Goal: Information Seeking & Learning: Understand process/instructions

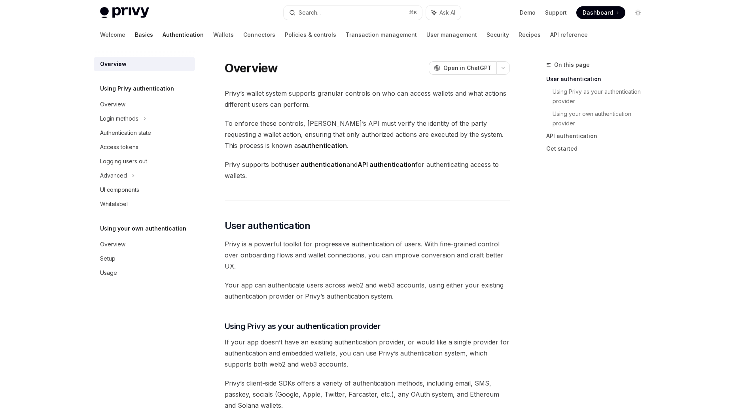
click at [135, 35] on link "Basics" at bounding box center [144, 34] width 18 height 19
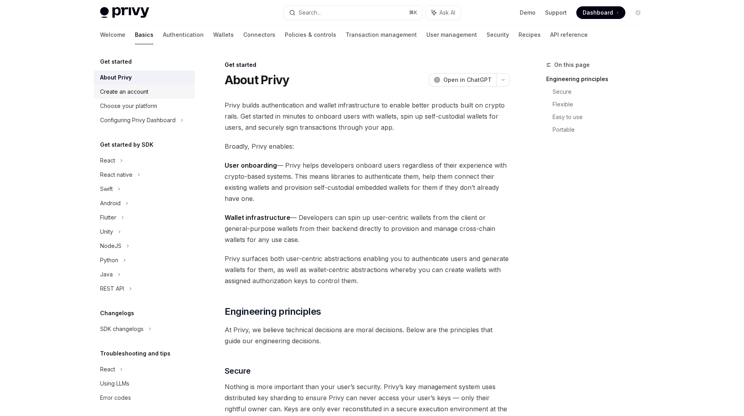
click at [135, 92] on div "Create an account" at bounding box center [124, 91] width 48 height 9
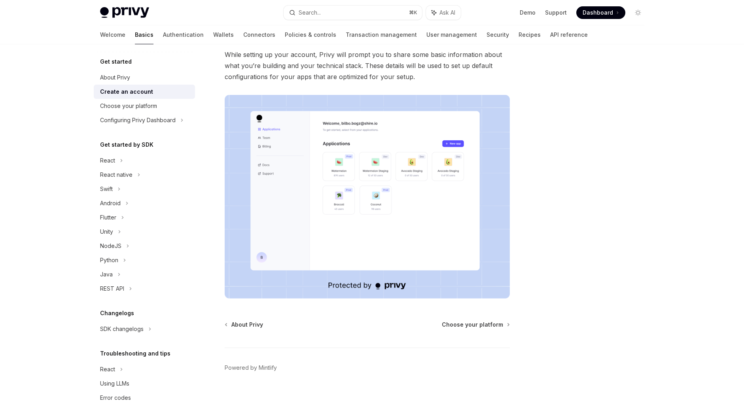
scroll to position [179, 0]
click at [112, 164] on div "React" at bounding box center [107, 160] width 15 height 9
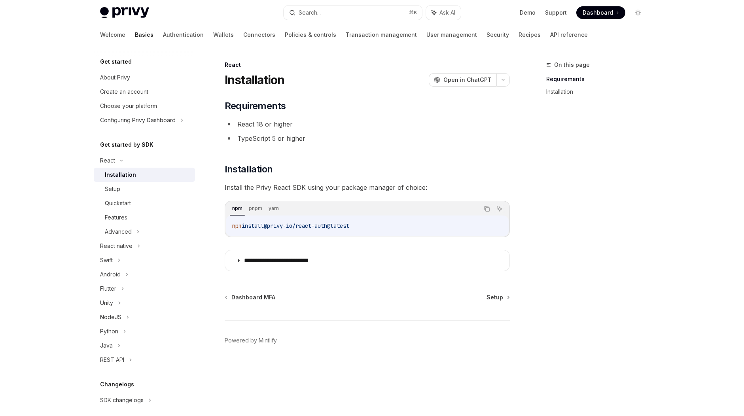
click at [129, 178] on div "Installation" at bounding box center [120, 174] width 31 height 9
click at [116, 190] on div "Setup" at bounding box center [112, 188] width 15 height 9
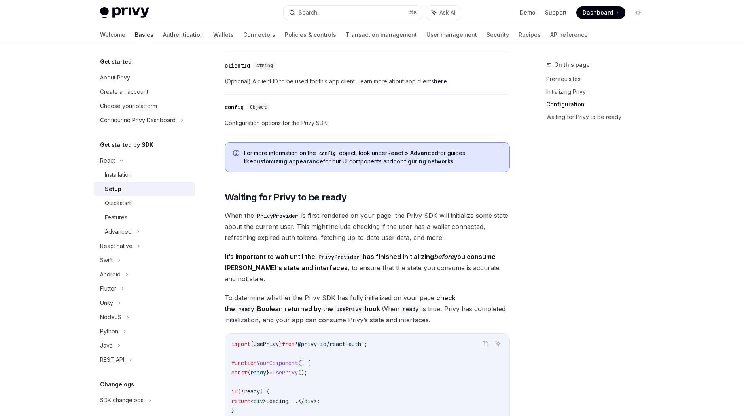
scroll to position [633, 0]
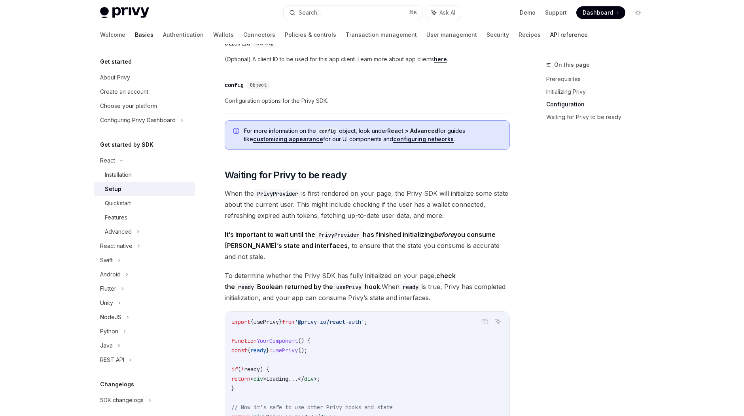
click at [550, 35] on link "API reference" at bounding box center [569, 34] width 38 height 19
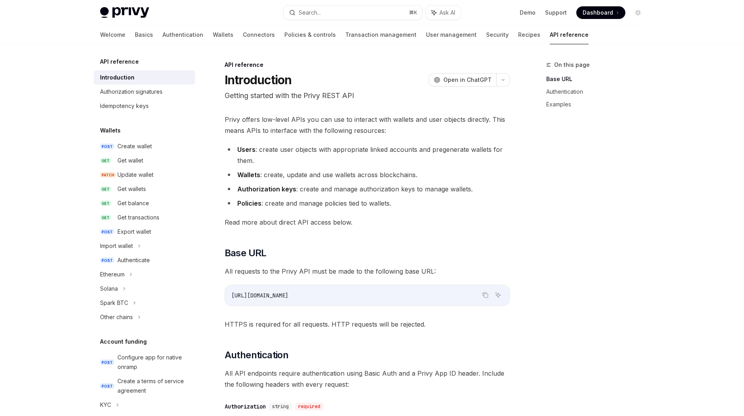
click at [118, 29] on div "Welcome Basics Authentication Wallets Connectors Policies & controls Transactio…" at bounding box center [344, 34] width 489 height 19
click at [135, 30] on link "Basics" at bounding box center [144, 34] width 18 height 19
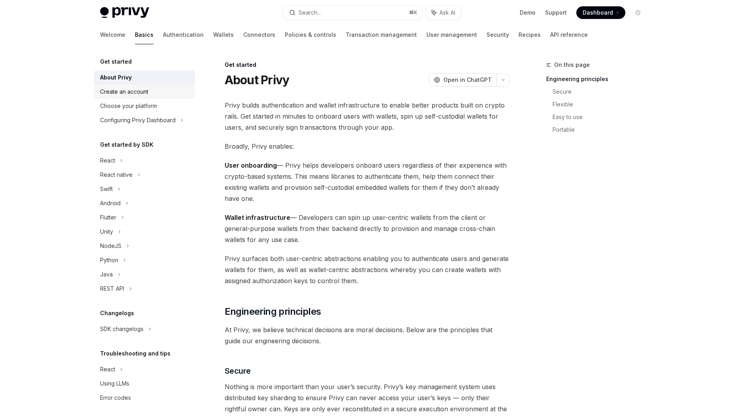
click at [136, 94] on div "Create an account" at bounding box center [124, 91] width 48 height 9
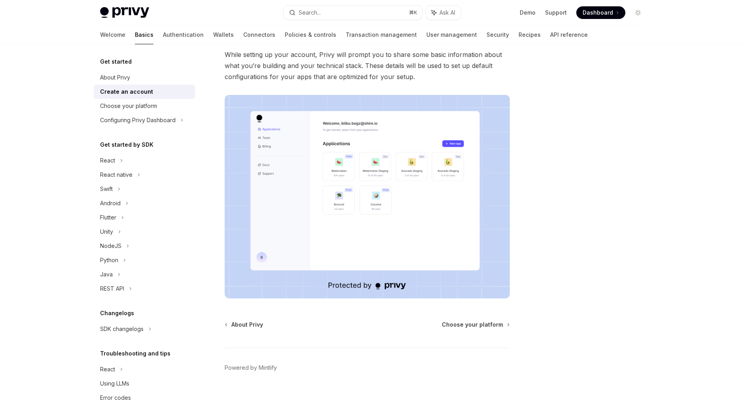
scroll to position [179, 0]
click at [479, 321] on span "Choose your platform" at bounding box center [472, 325] width 61 height 8
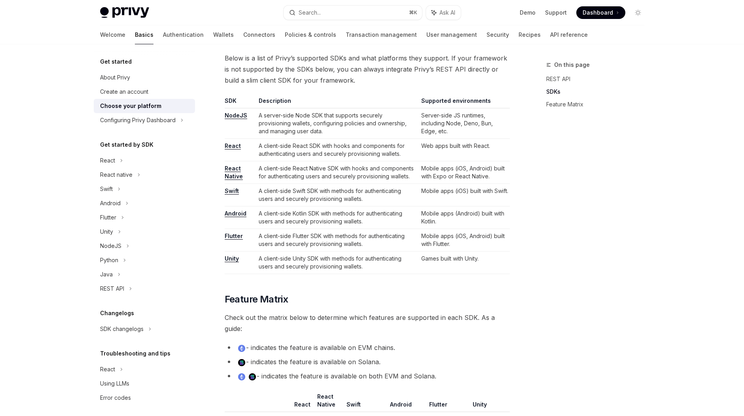
scroll to position [461, 0]
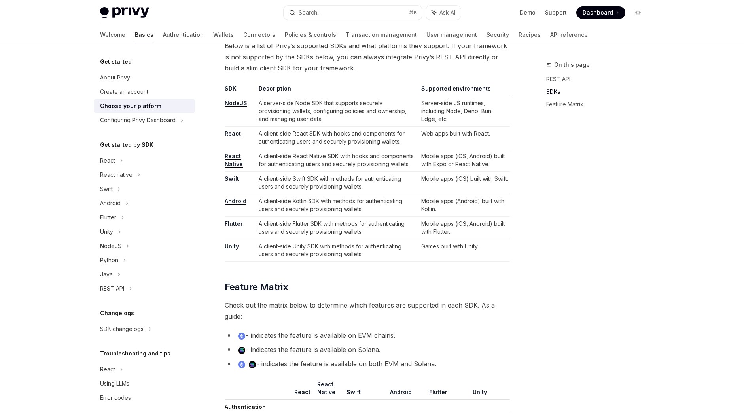
click at [234, 156] on link "React Native" at bounding box center [234, 160] width 18 height 15
click at [117, 177] on div "React native" at bounding box center [116, 174] width 32 height 9
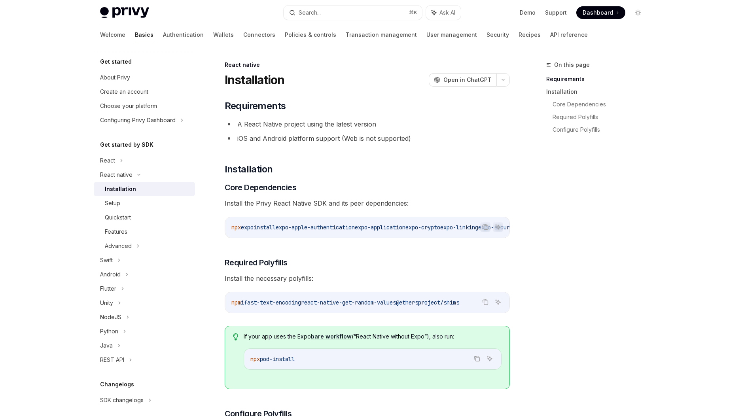
click at [123, 188] on div "Installation" at bounding box center [120, 188] width 31 height 9
click at [114, 203] on div "Setup" at bounding box center [112, 203] width 15 height 9
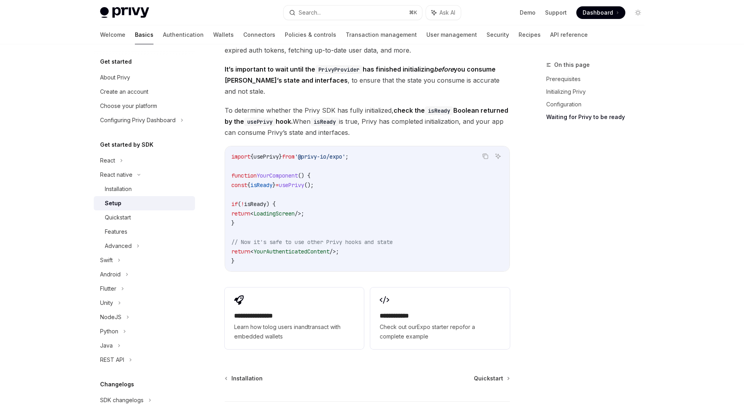
scroll to position [662, 0]
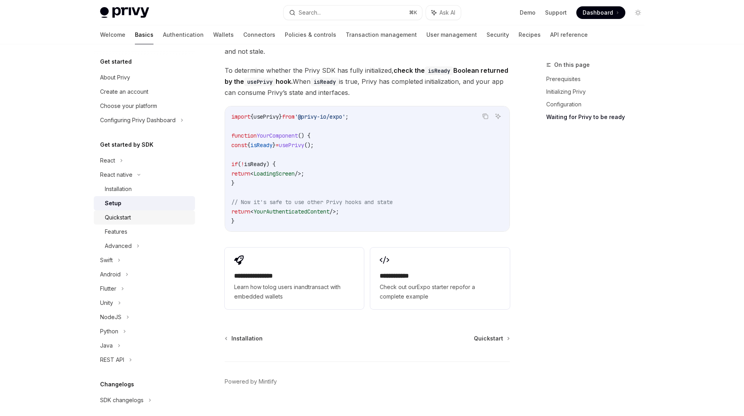
click at [123, 224] on link "Quickstart" at bounding box center [144, 217] width 101 height 14
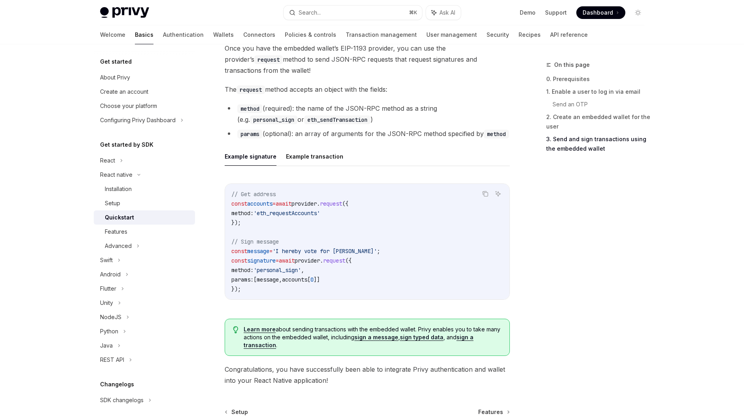
scroll to position [1073, 0]
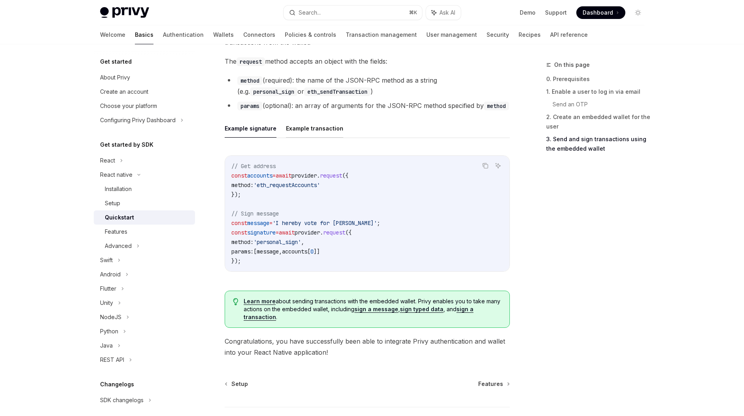
click at [324, 129] on button "Example transaction" at bounding box center [314, 128] width 57 height 19
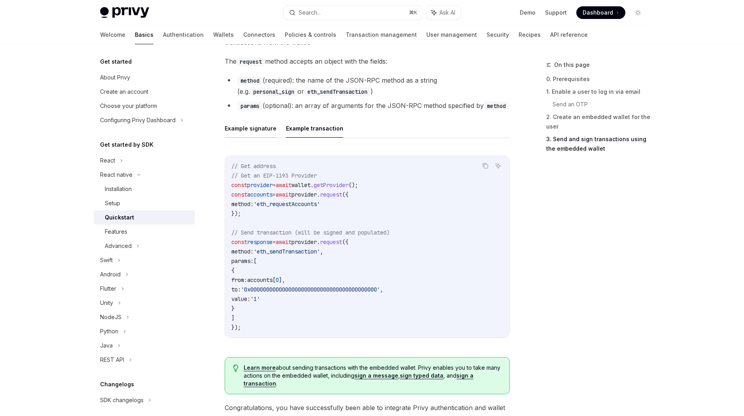
click at [260, 130] on button "Example signature" at bounding box center [251, 128] width 52 height 19
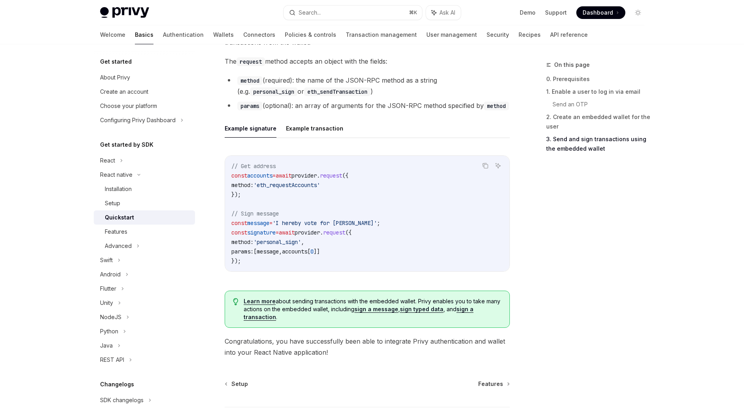
scroll to position [1128, 0]
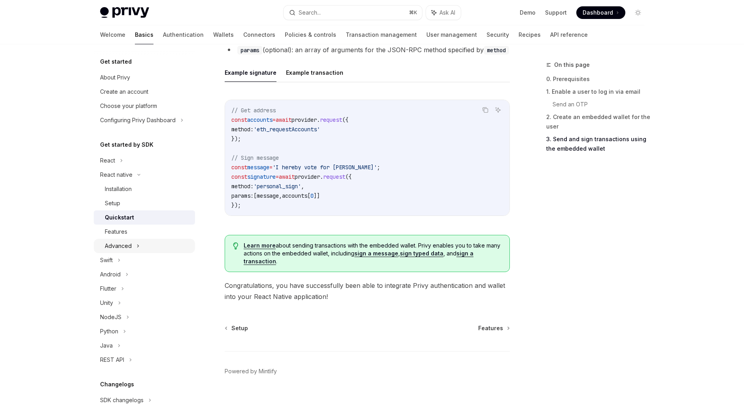
click at [131, 241] on div "Advanced" at bounding box center [144, 246] width 101 height 14
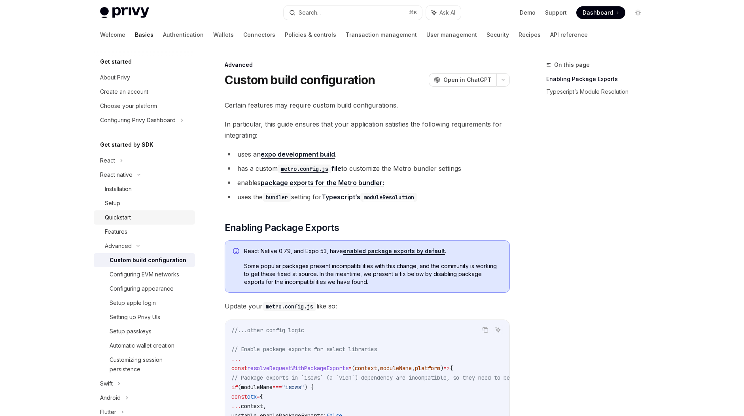
click at [124, 222] on div "Quickstart" at bounding box center [118, 217] width 26 height 9
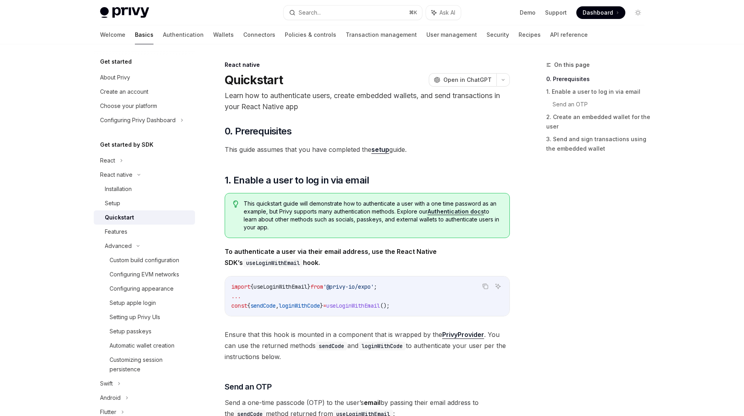
type textarea "*"
